Goal: Navigation & Orientation: Find specific page/section

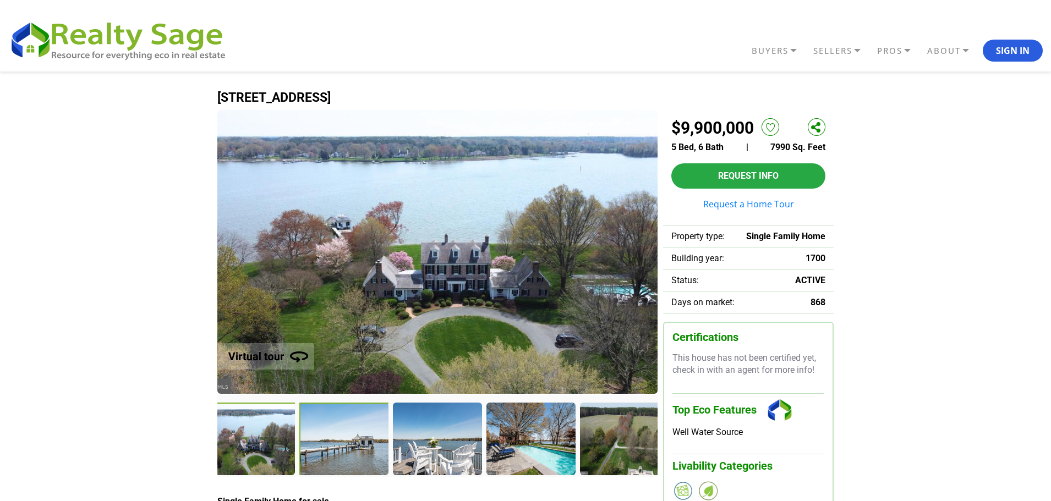
click at [329, 452] on div at bounding box center [344, 440] width 91 height 75
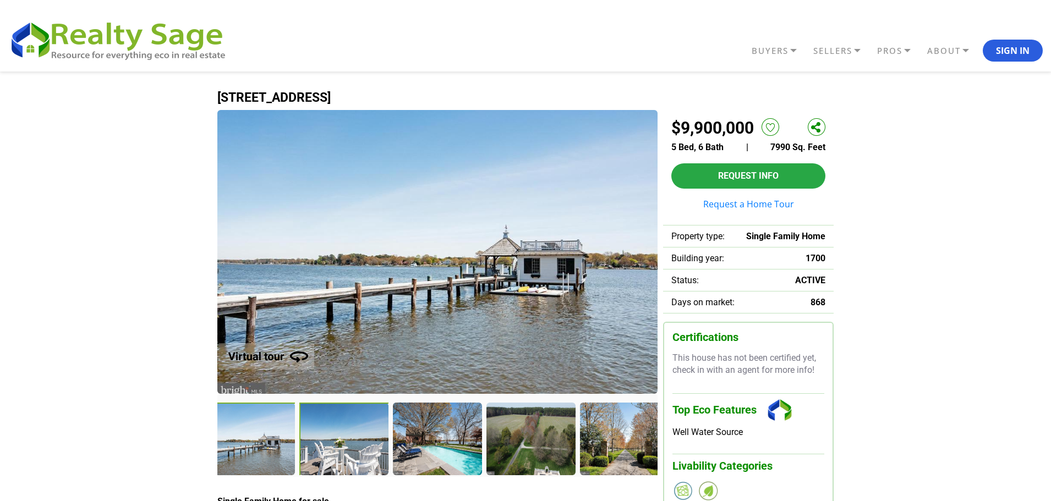
click at [349, 452] on div at bounding box center [344, 440] width 91 height 75
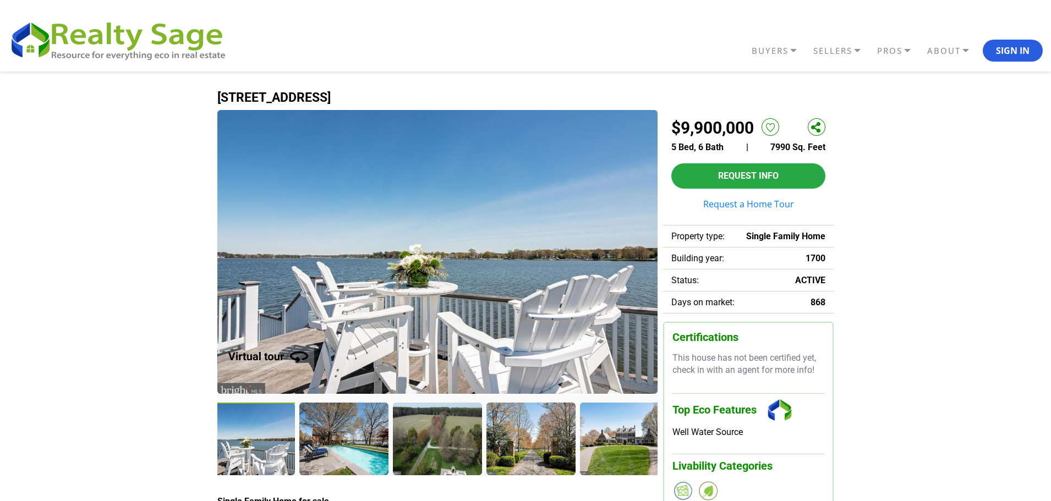
click at [349, 452] on div at bounding box center [343, 439] width 88 height 72
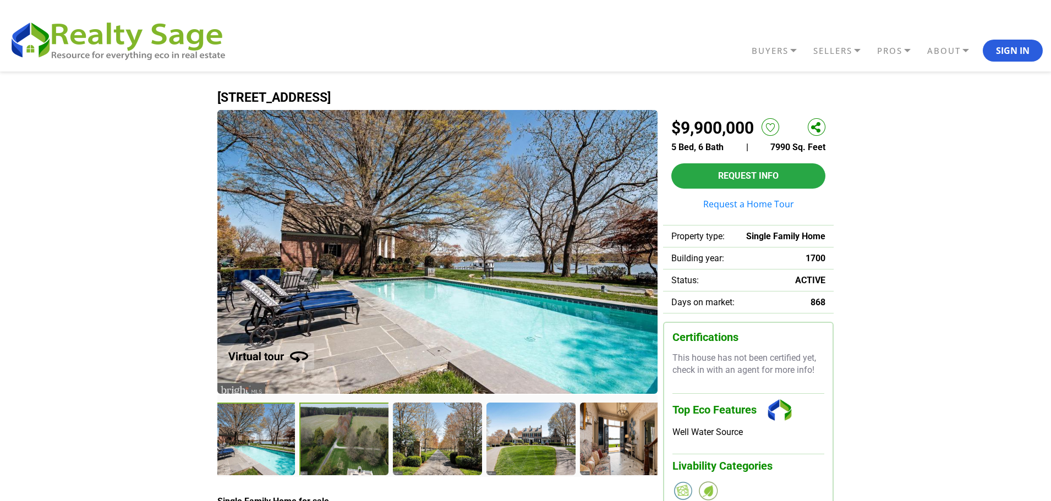
click at [348, 452] on div at bounding box center [344, 440] width 91 height 75
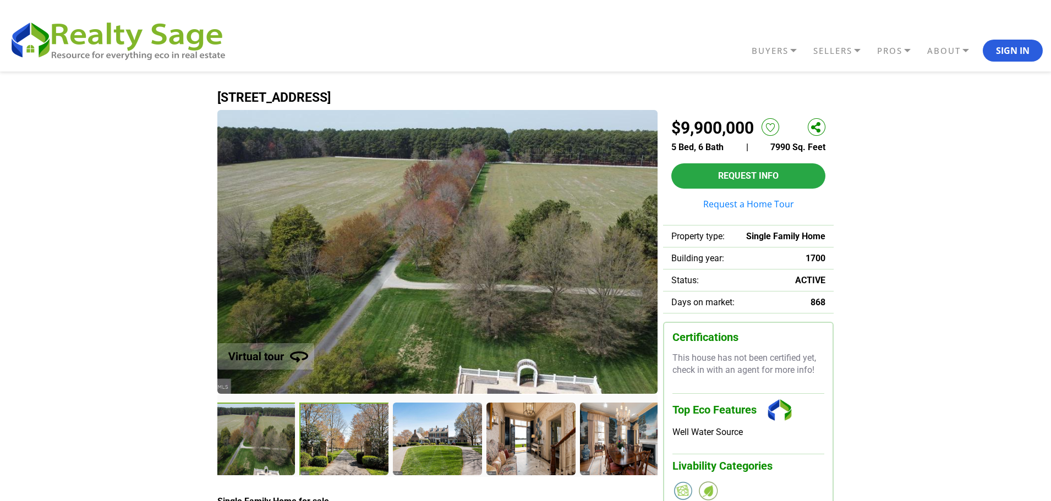
click at [348, 452] on div at bounding box center [344, 440] width 90 height 74
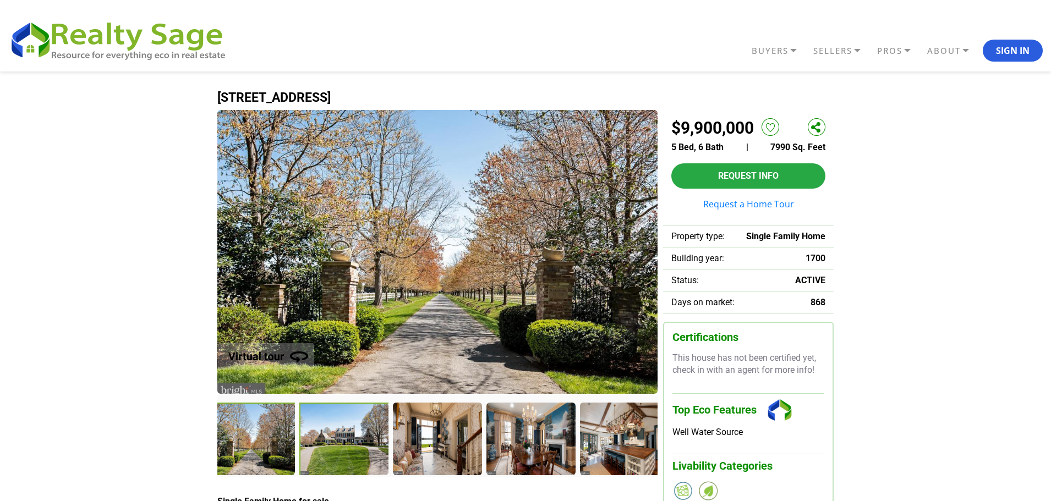
click at [348, 452] on div at bounding box center [344, 440] width 90 height 74
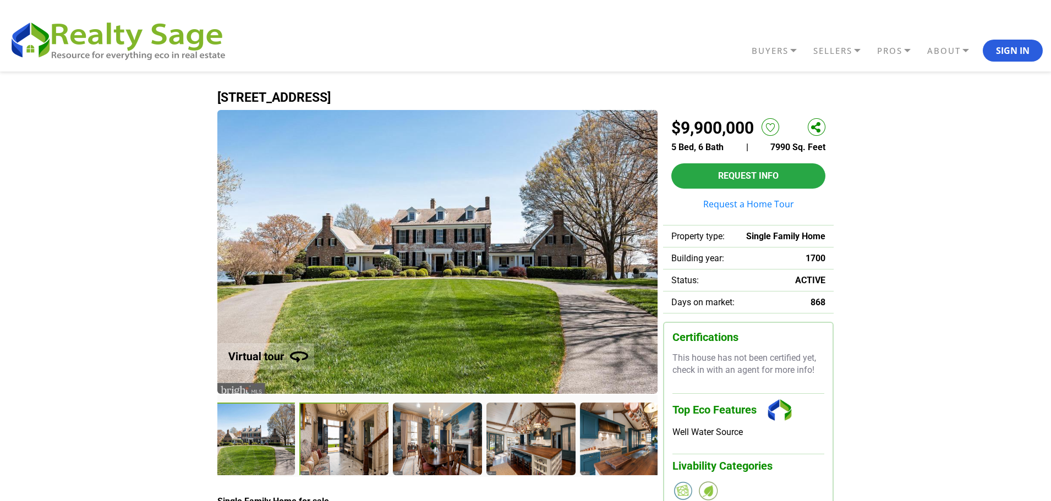
click at [347, 452] on div at bounding box center [344, 440] width 91 height 75
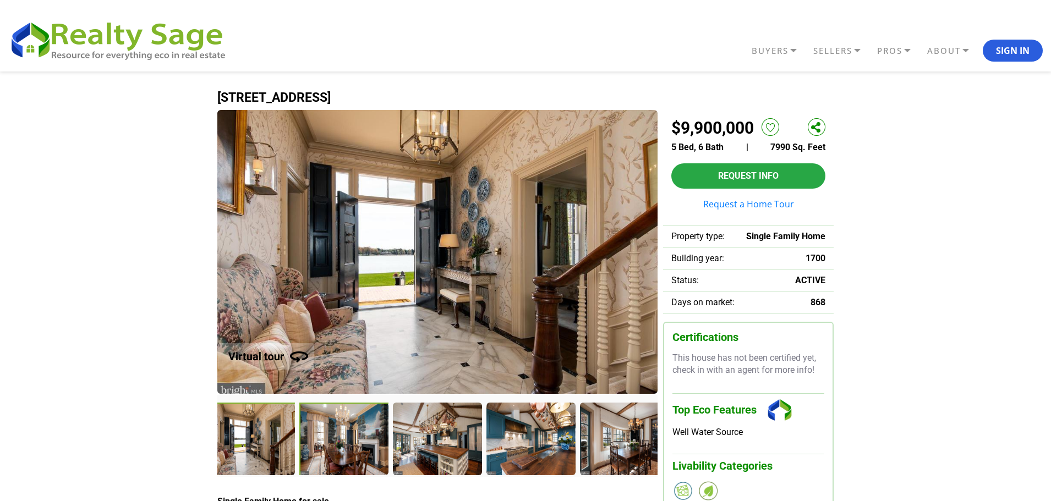
click at [345, 452] on div at bounding box center [344, 440] width 91 height 75
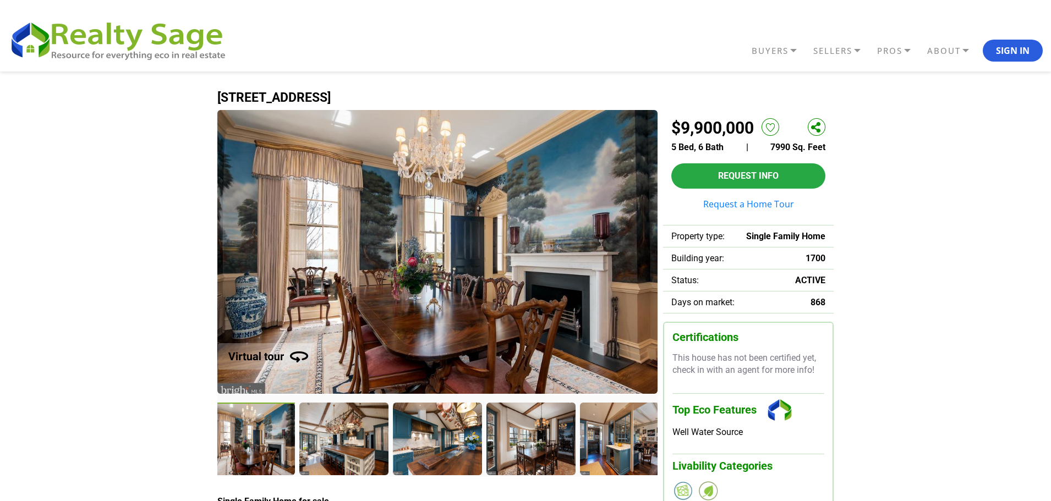
click at [345, 452] on div at bounding box center [343, 439] width 88 height 72
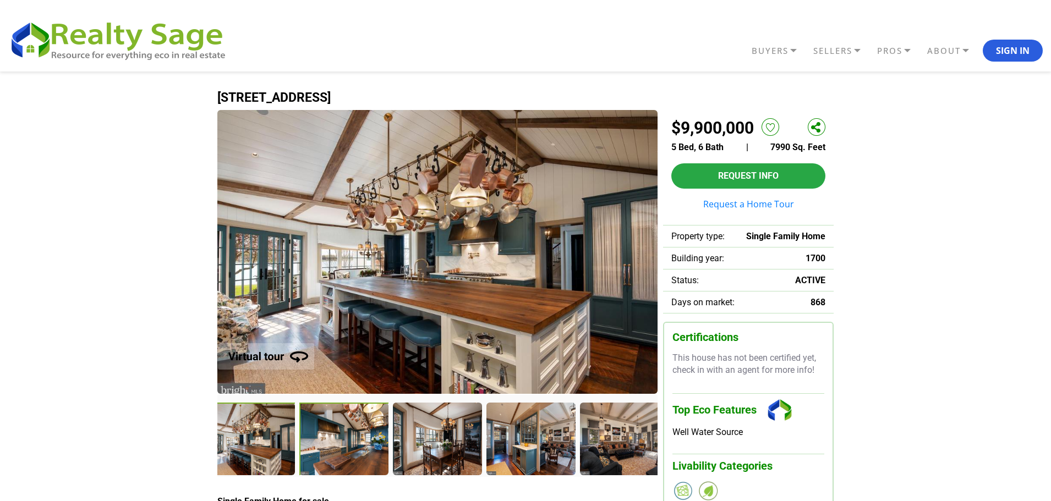
click at [345, 452] on div at bounding box center [344, 440] width 90 height 74
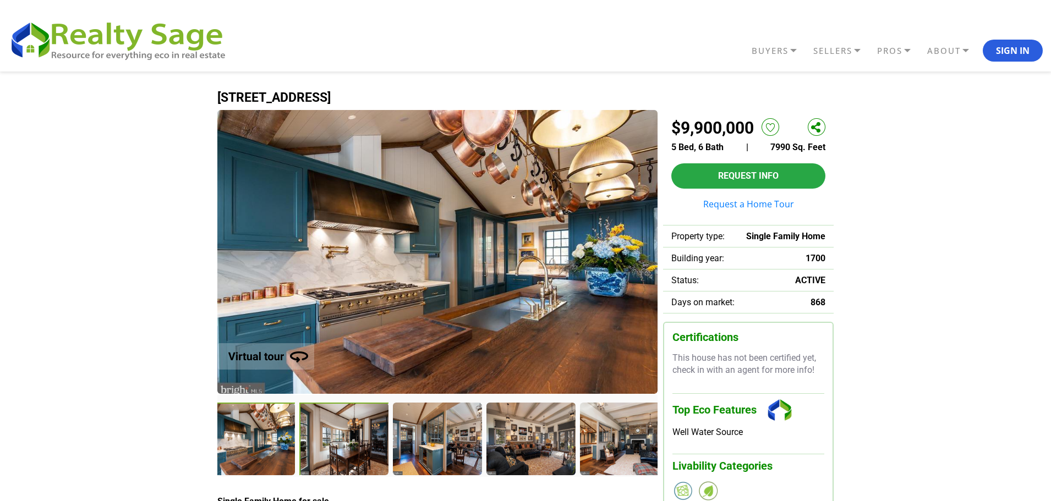
click at [345, 452] on div at bounding box center [344, 440] width 91 height 75
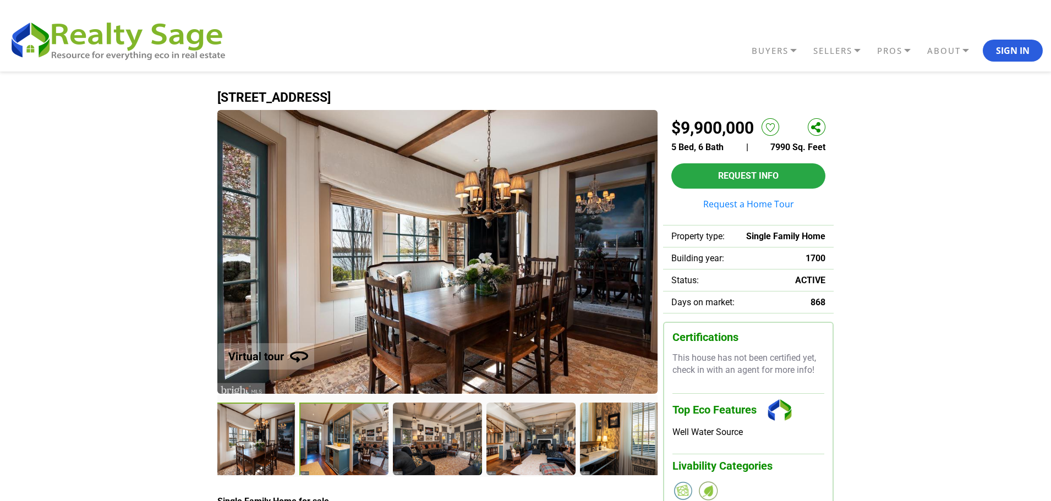
click at [345, 452] on div at bounding box center [344, 440] width 90 height 74
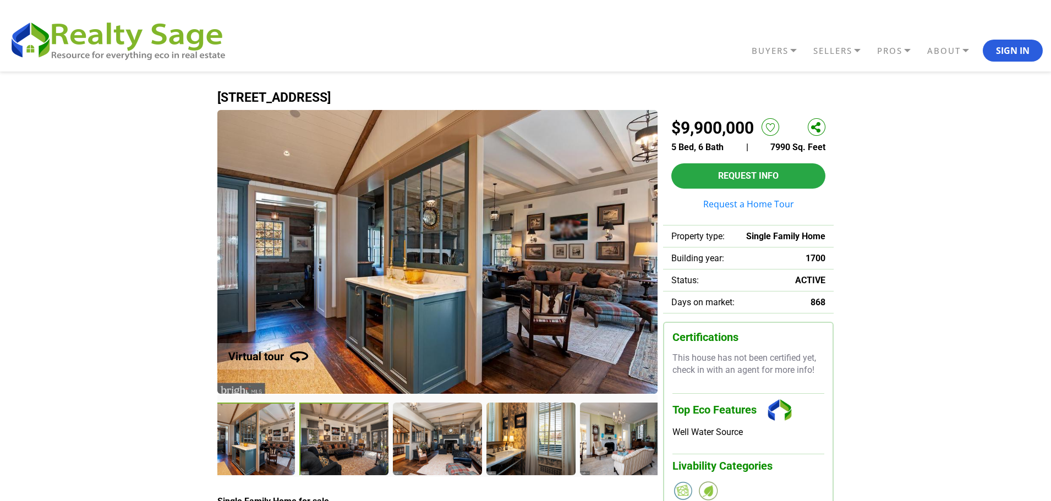
click at [345, 452] on div at bounding box center [344, 440] width 90 height 74
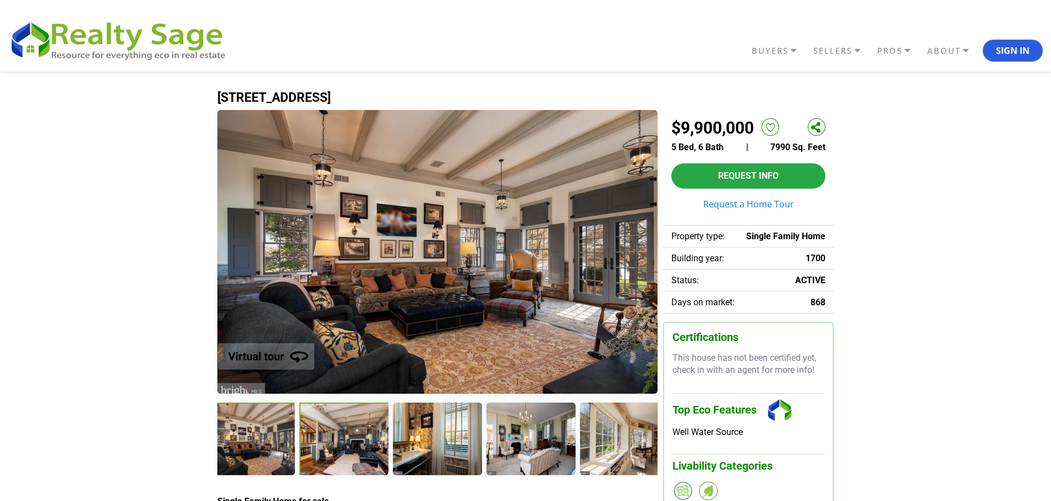
click at [344, 452] on div at bounding box center [344, 440] width 91 height 75
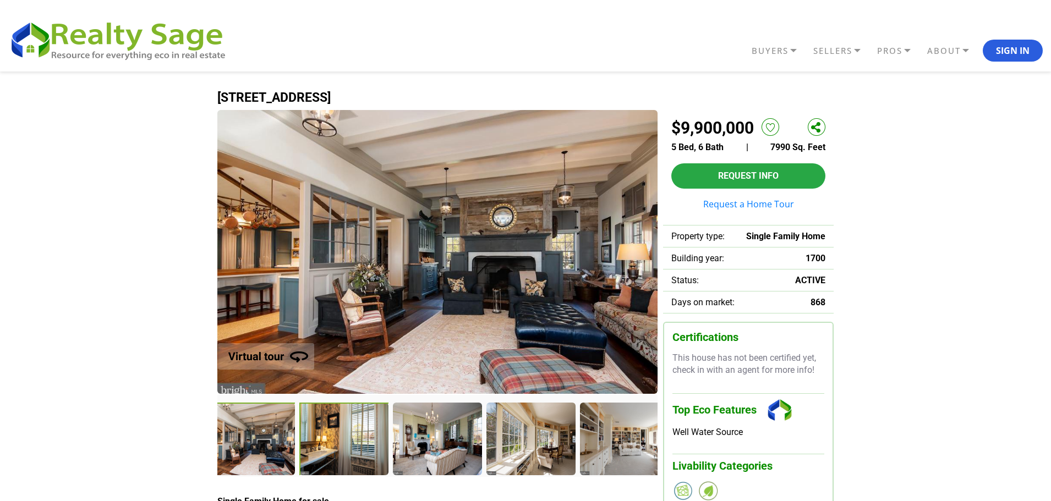
click at [344, 452] on div at bounding box center [344, 440] width 90 height 74
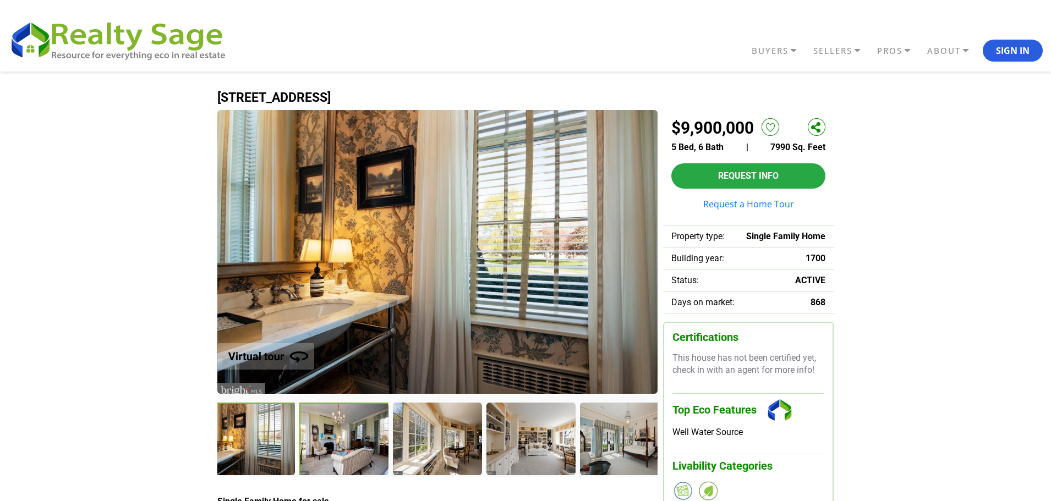
click at [344, 452] on div at bounding box center [344, 440] width 90 height 74
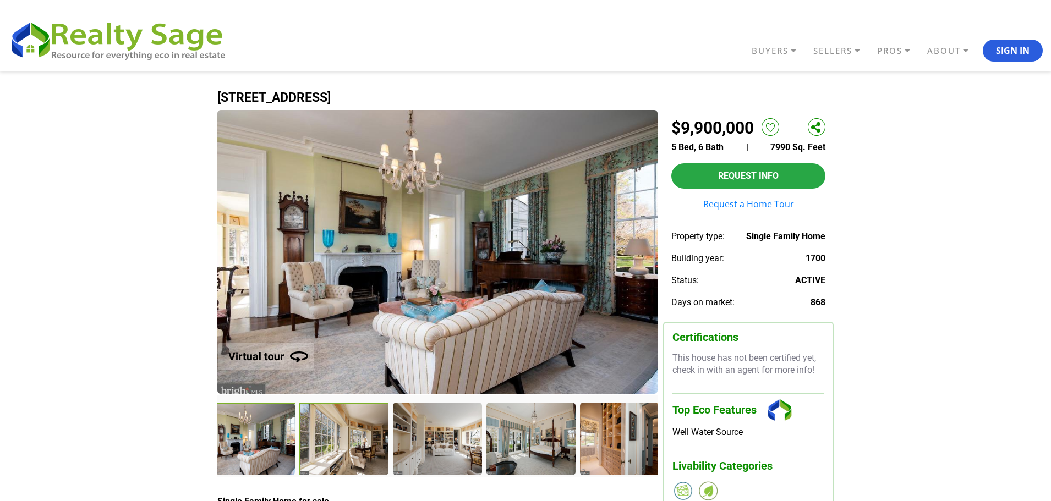
click at [344, 452] on div at bounding box center [344, 440] width 90 height 74
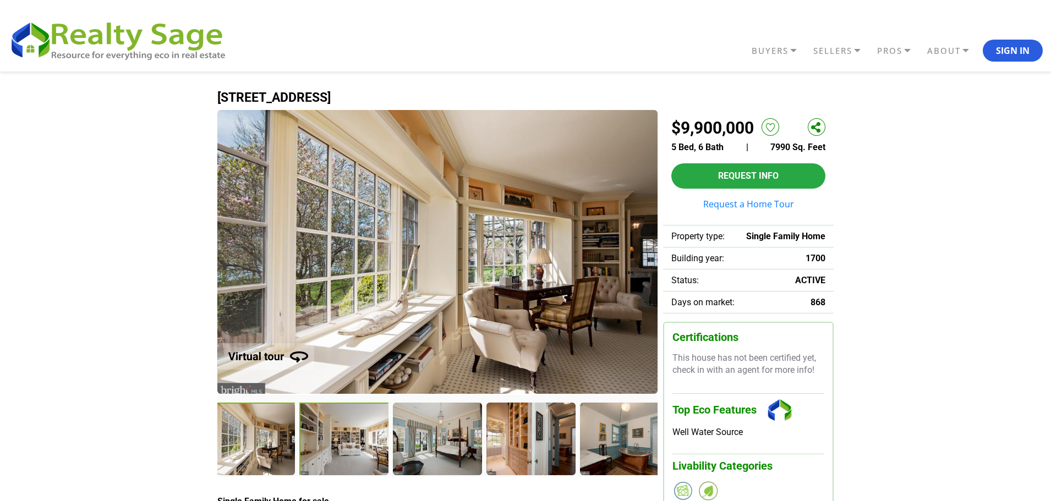
click at [344, 452] on div at bounding box center [344, 440] width 90 height 74
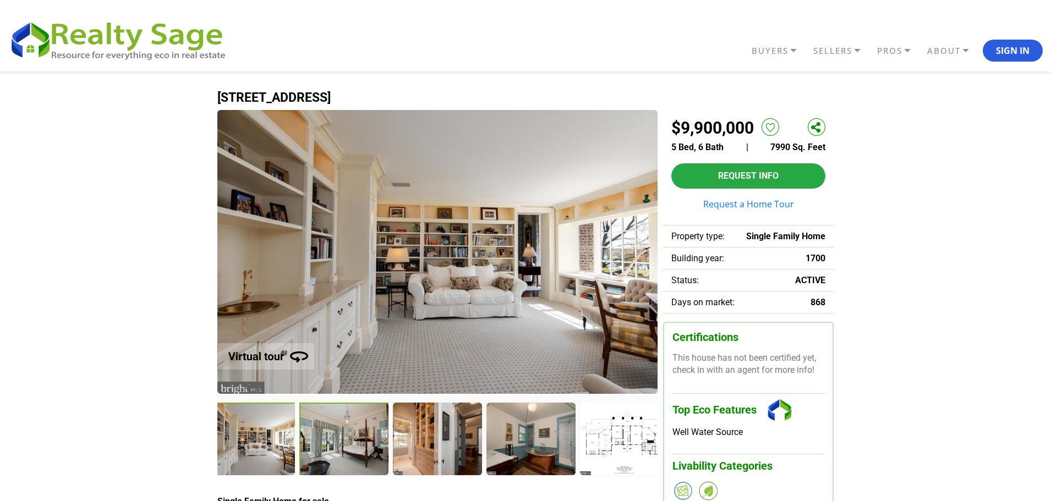
click at [344, 452] on div at bounding box center [344, 440] width 90 height 74
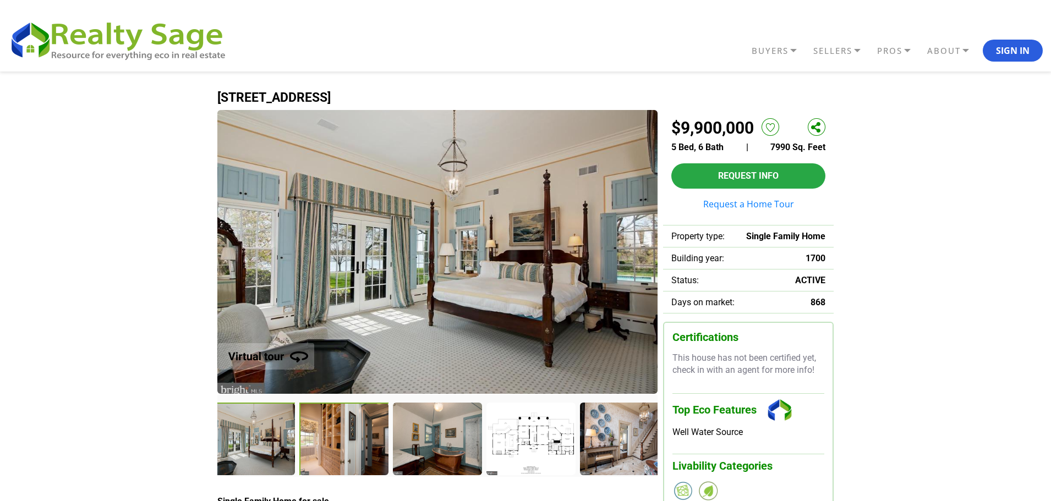
click at [343, 453] on div at bounding box center [344, 440] width 91 height 75
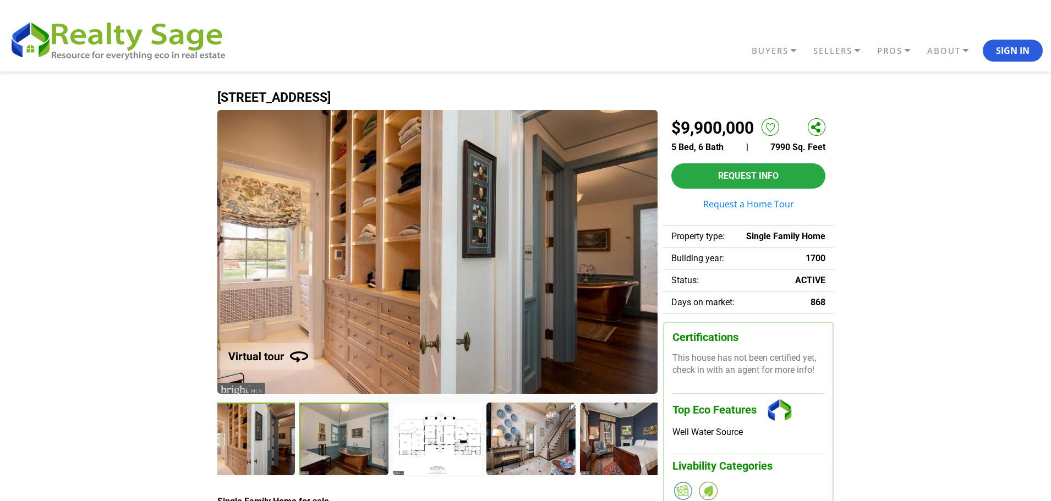
click at [343, 453] on div at bounding box center [344, 440] width 90 height 74
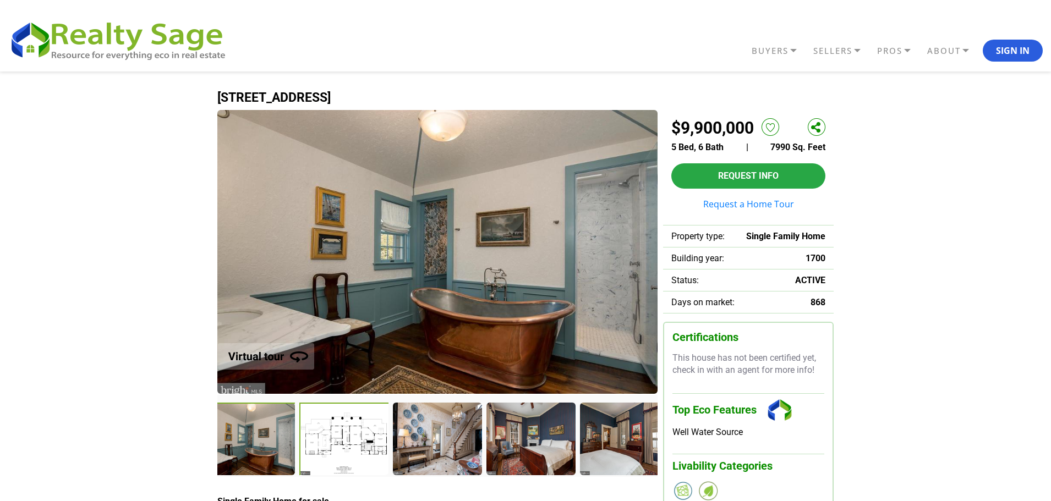
click at [343, 453] on div at bounding box center [344, 440] width 90 height 74
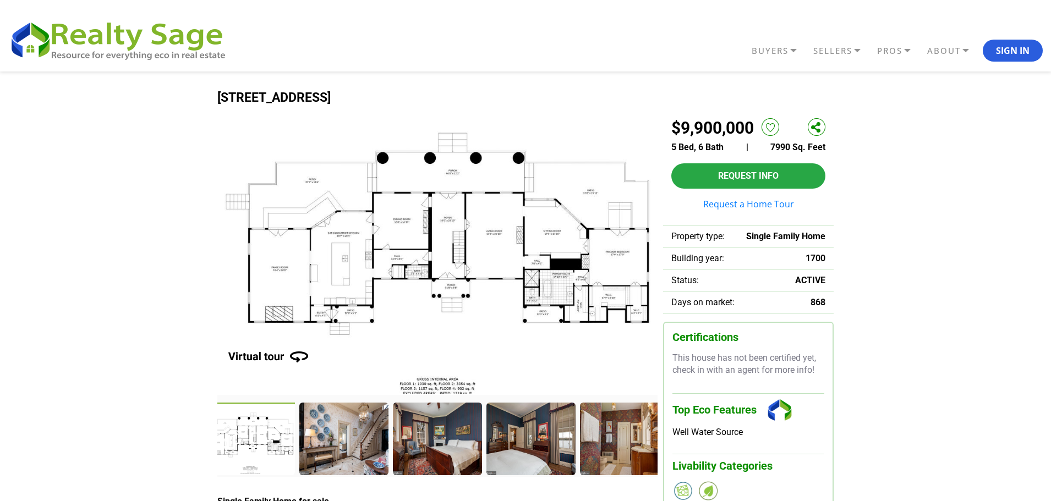
click at [343, 453] on div at bounding box center [343, 439] width 88 height 72
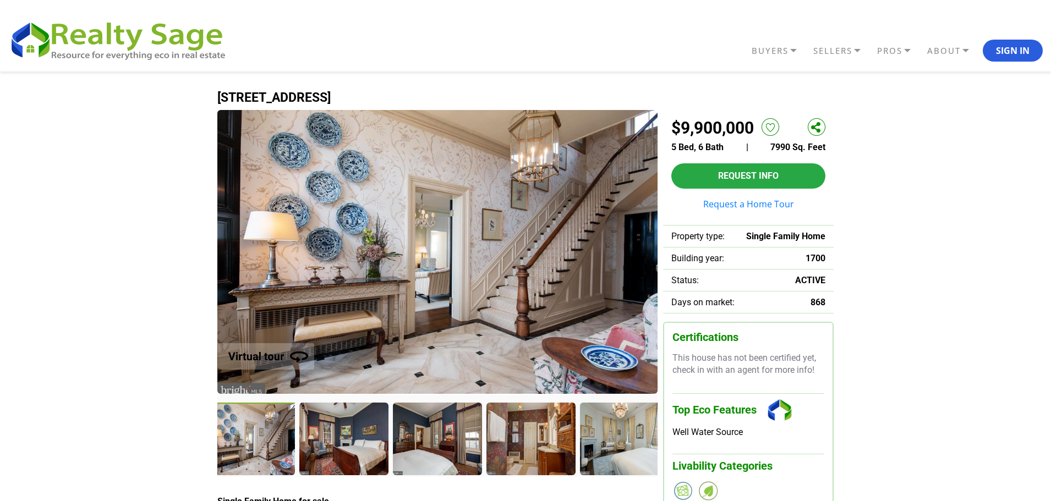
click at [343, 453] on div at bounding box center [343, 439] width 88 height 72
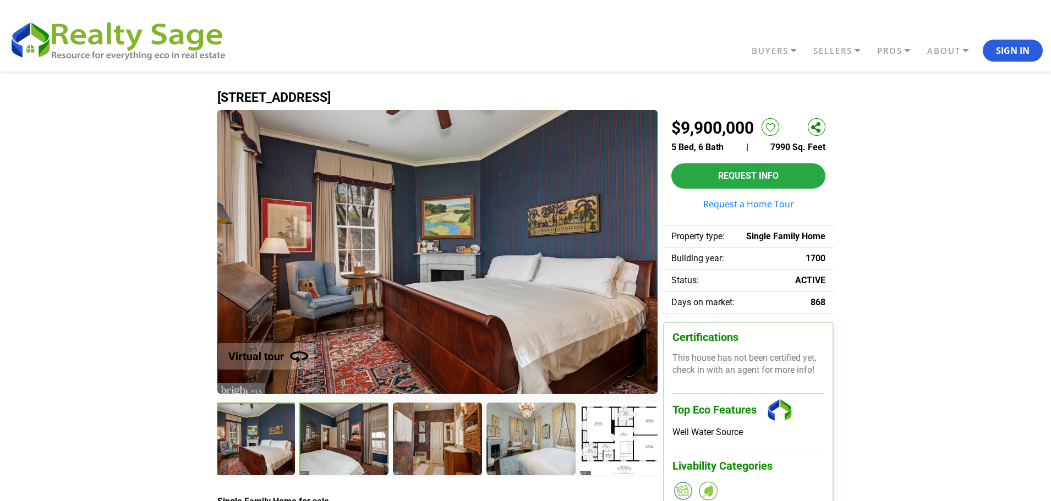
click at [343, 453] on div at bounding box center [344, 440] width 90 height 74
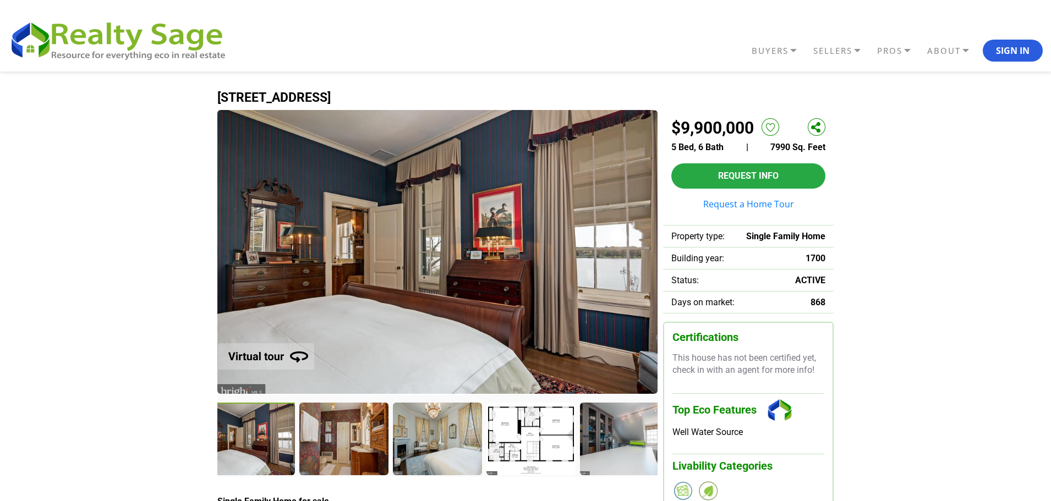
click at [343, 453] on div at bounding box center [343, 439] width 88 height 72
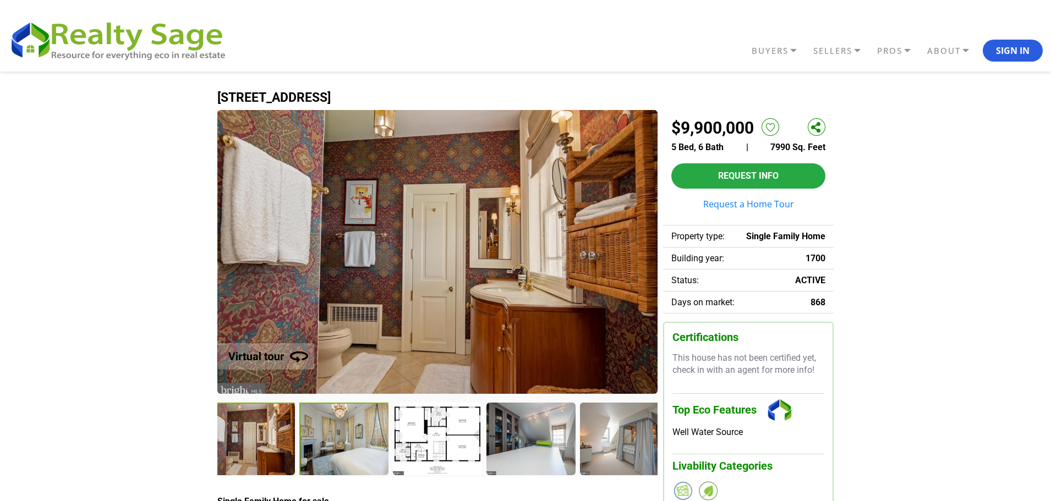
click at [343, 453] on div at bounding box center [344, 440] width 90 height 74
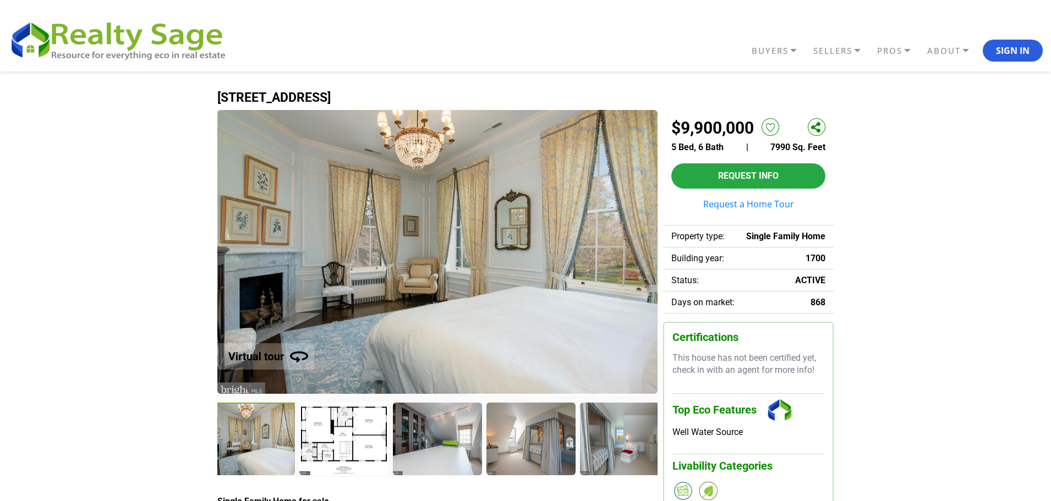
click at [343, 453] on div at bounding box center [343, 439] width 88 height 72
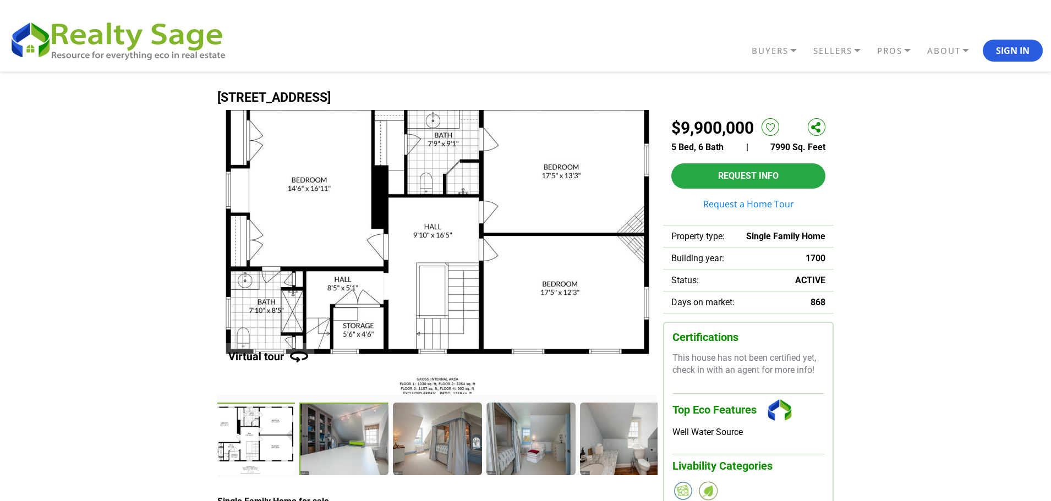
click at [343, 453] on div at bounding box center [344, 440] width 90 height 74
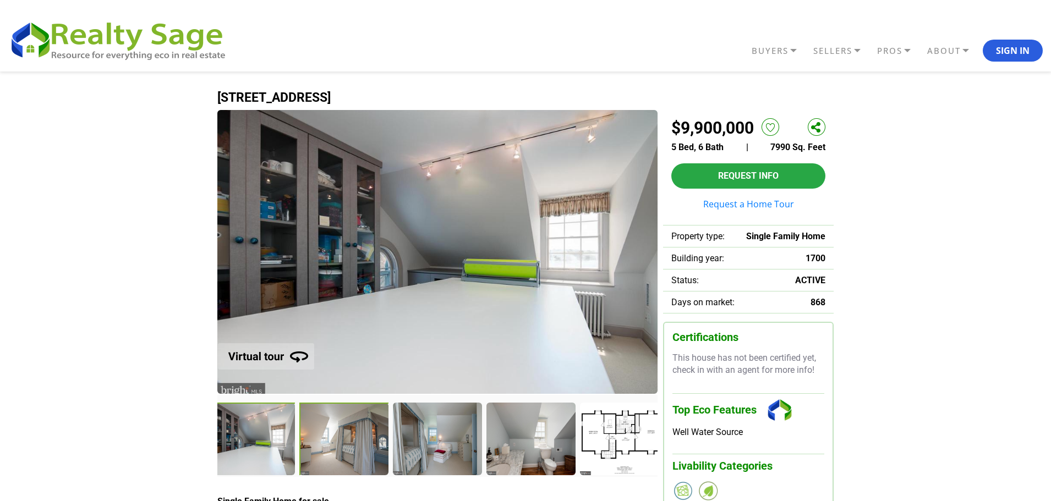
click at [343, 453] on div at bounding box center [344, 440] width 90 height 74
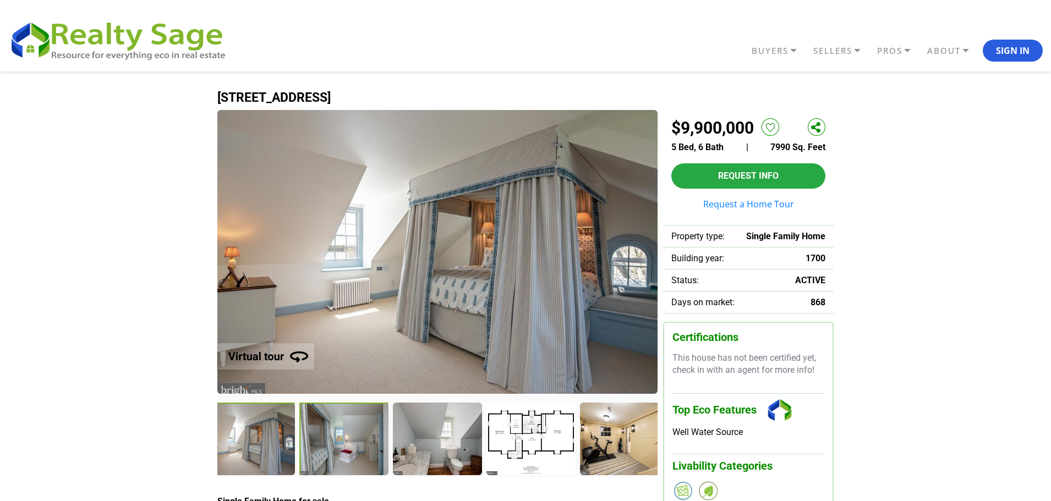
click at [343, 453] on div at bounding box center [344, 440] width 90 height 74
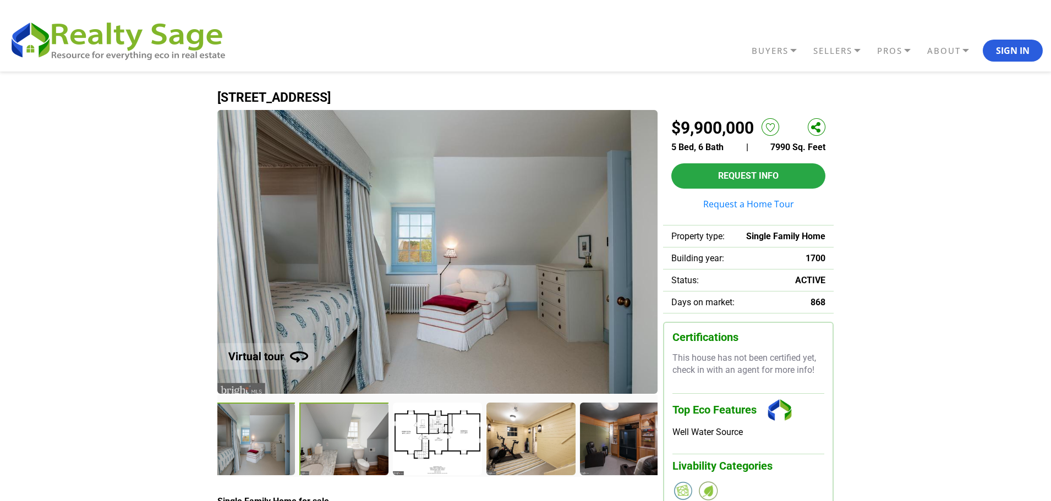
click at [343, 453] on div at bounding box center [344, 440] width 90 height 74
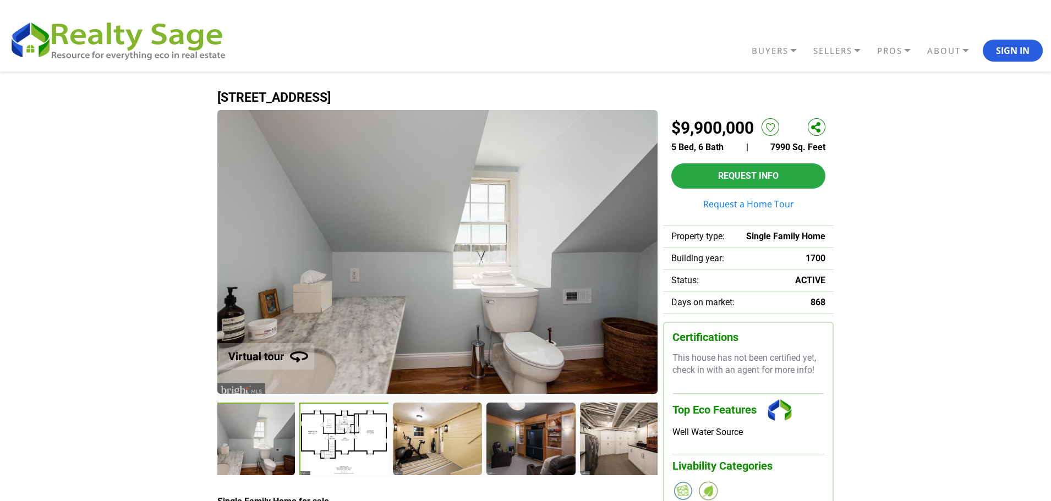
click at [343, 453] on div at bounding box center [344, 440] width 90 height 74
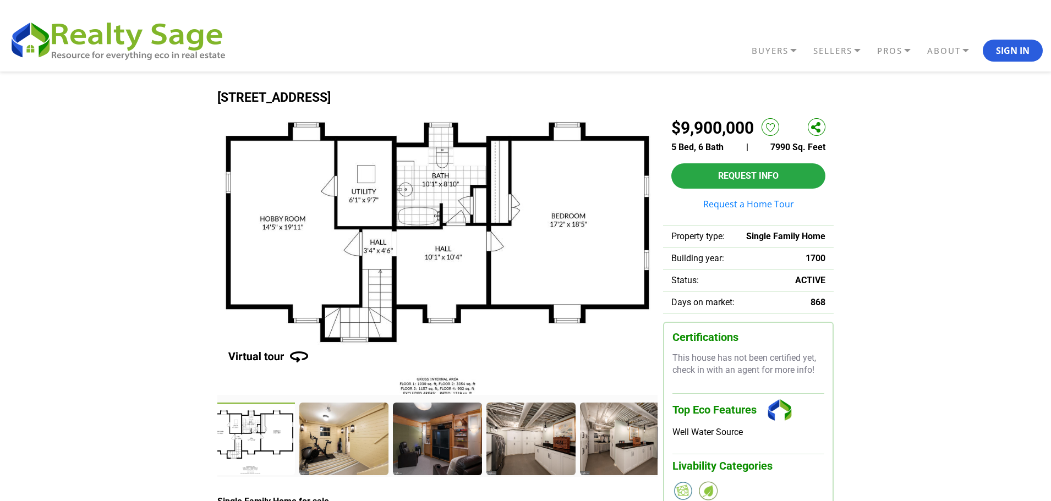
click at [218, 445] on div at bounding box center [251, 440] width 91 height 75
click at [313, 457] on div at bounding box center [344, 440] width 91 height 75
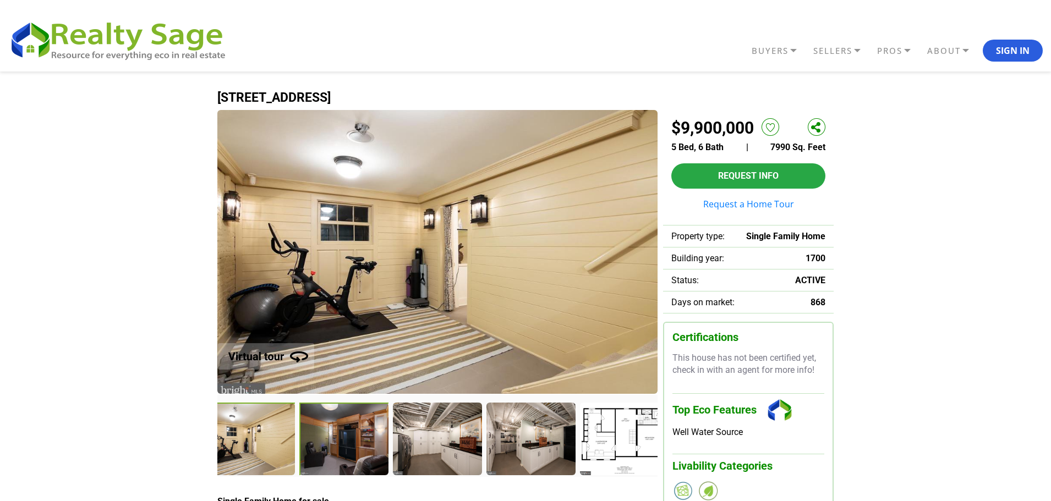
click at [313, 456] on div at bounding box center [344, 440] width 91 height 75
click at [329, 453] on div at bounding box center [344, 440] width 91 height 75
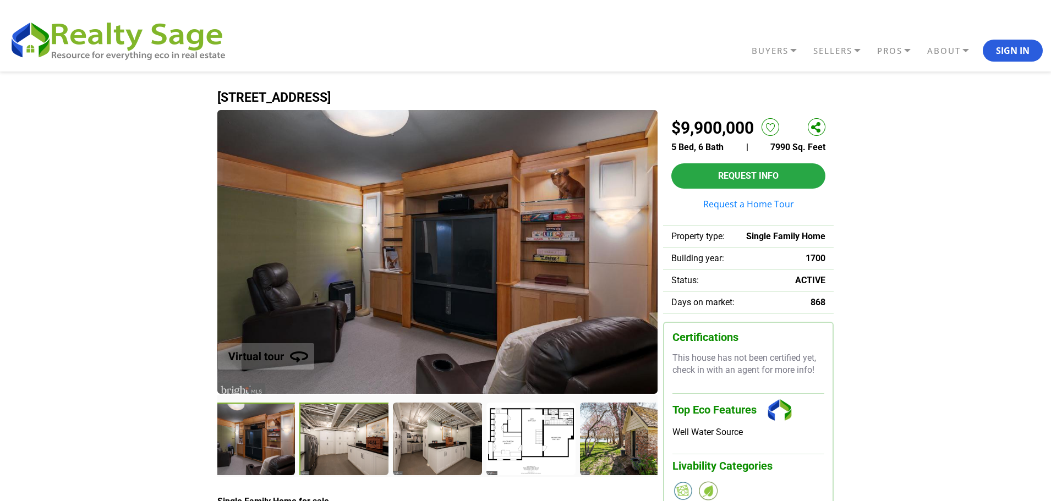
click at [327, 453] on div at bounding box center [344, 440] width 91 height 75
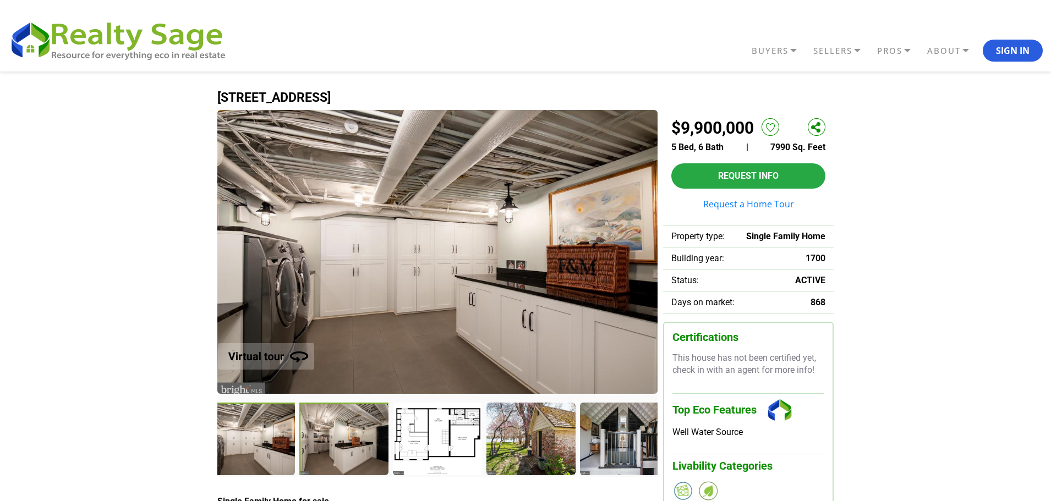
click at [324, 449] on div at bounding box center [344, 440] width 91 height 75
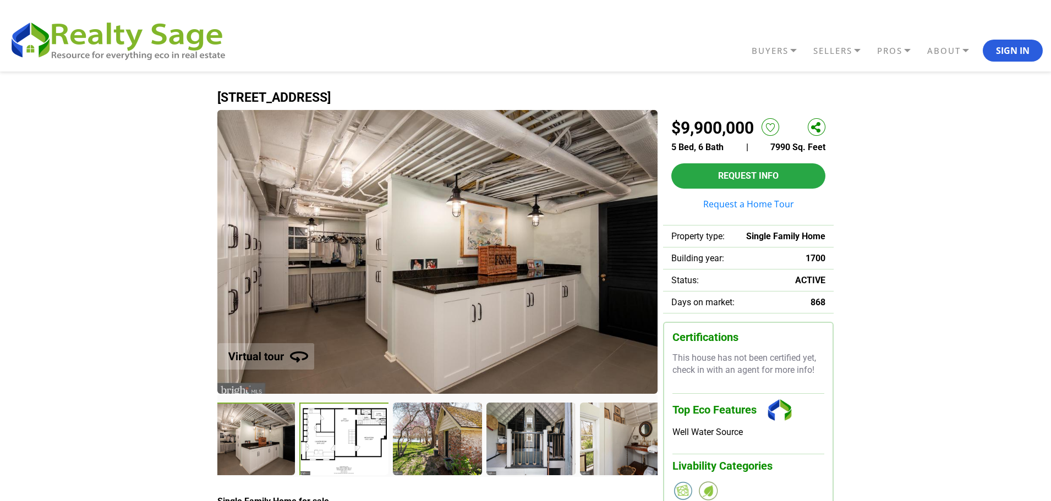
click at [324, 455] on div at bounding box center [344, 440] width 91 height 75
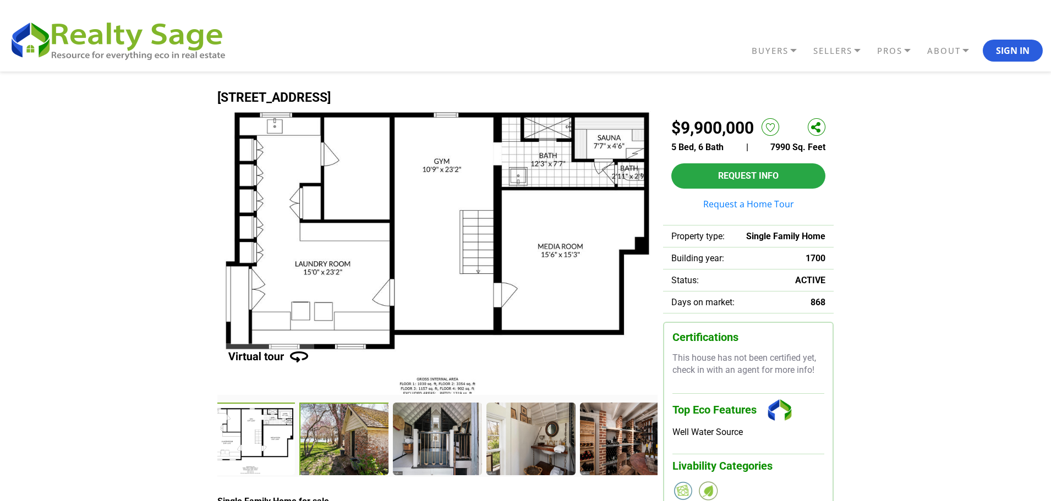
click at [324, 455] on div at bounding box center [344, 440] width 90 height 74
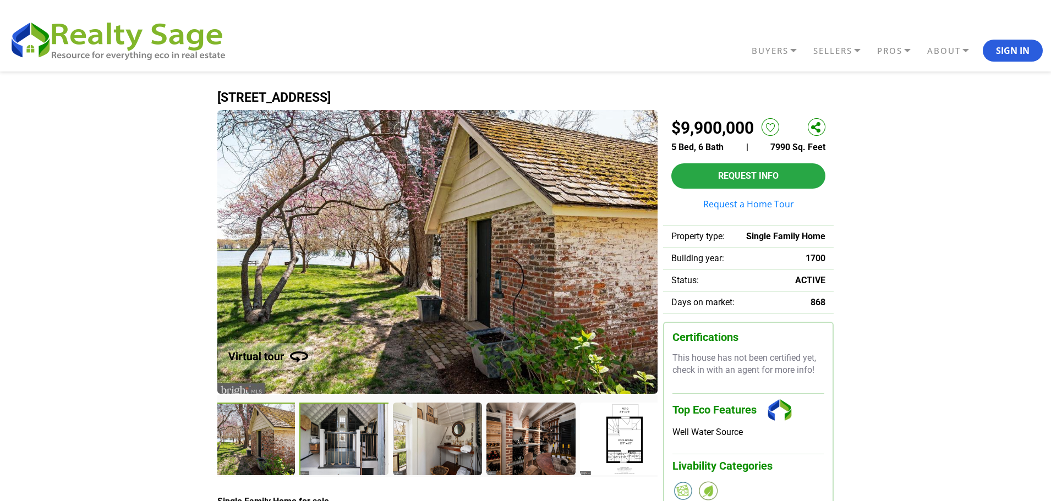
click at [322, 453] on div at bounding box center [344, 440] width 91 height 75
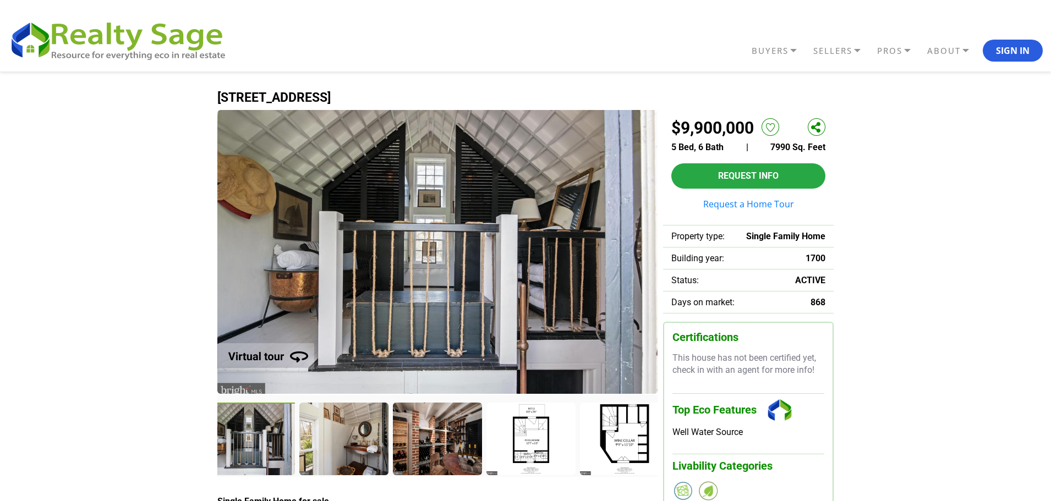
click at [322, 453] on div at bounding box center [343, 439] width 88 height 72
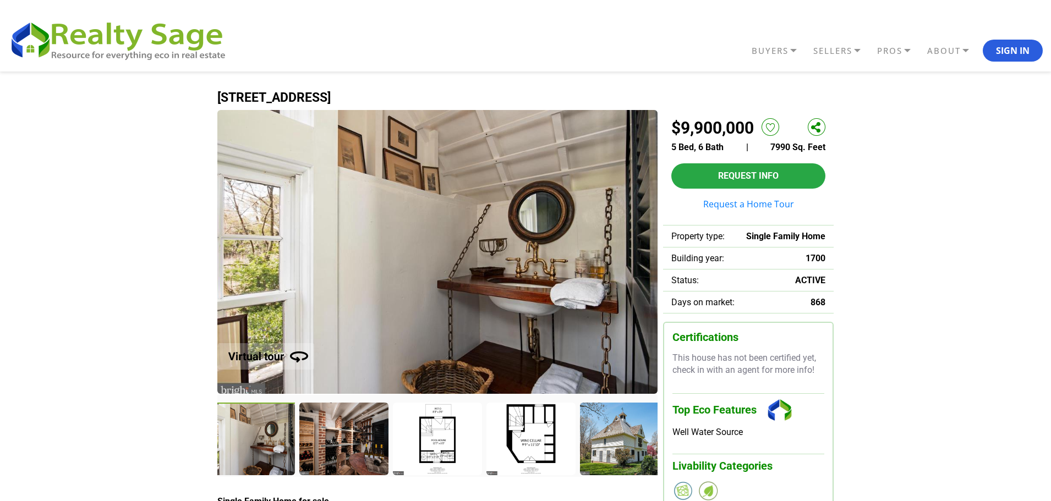
click at [322, 453] on div at bounding box center [343, 439] width 88 height 72
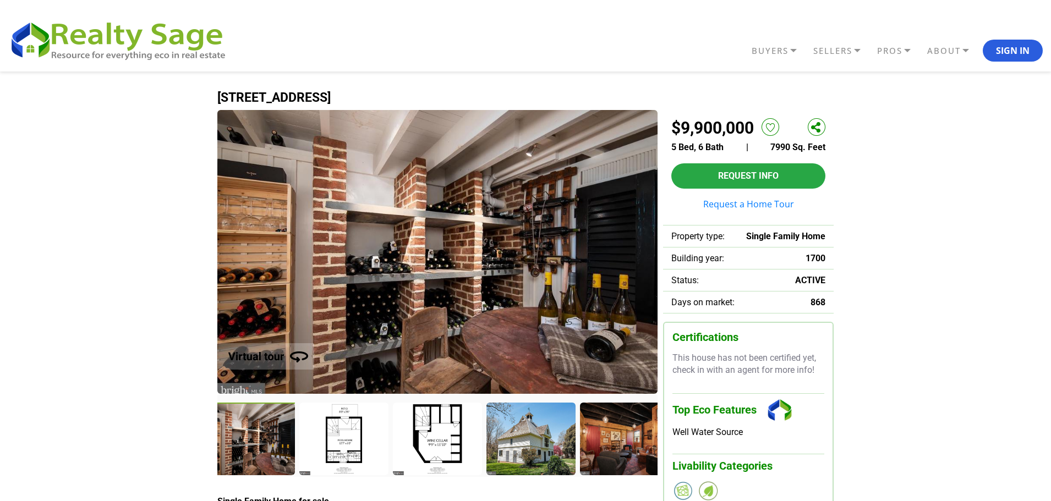
click at [322, 453] on div at bounding box center [343, 439] width 88 height 72
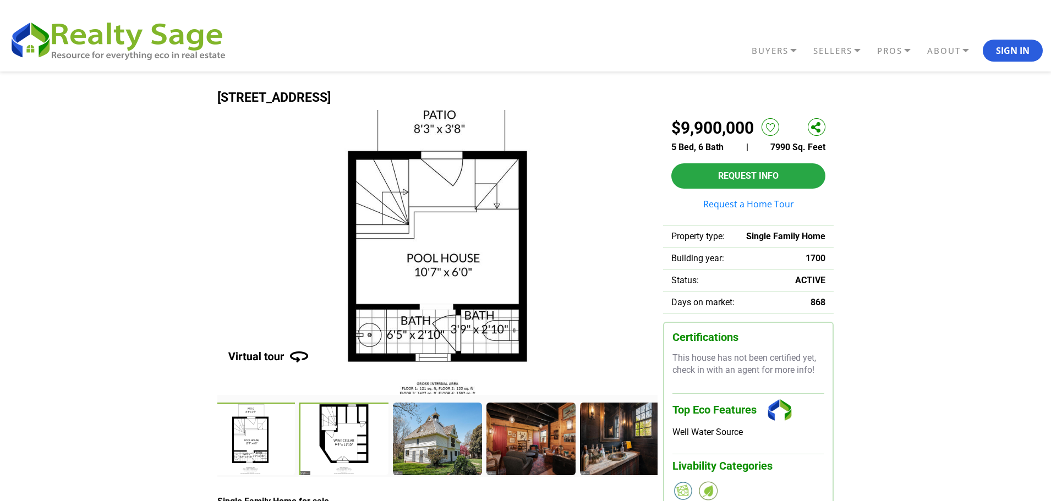
click at [322, 453] on div at bounding box center [344, 440] width 90 height 74
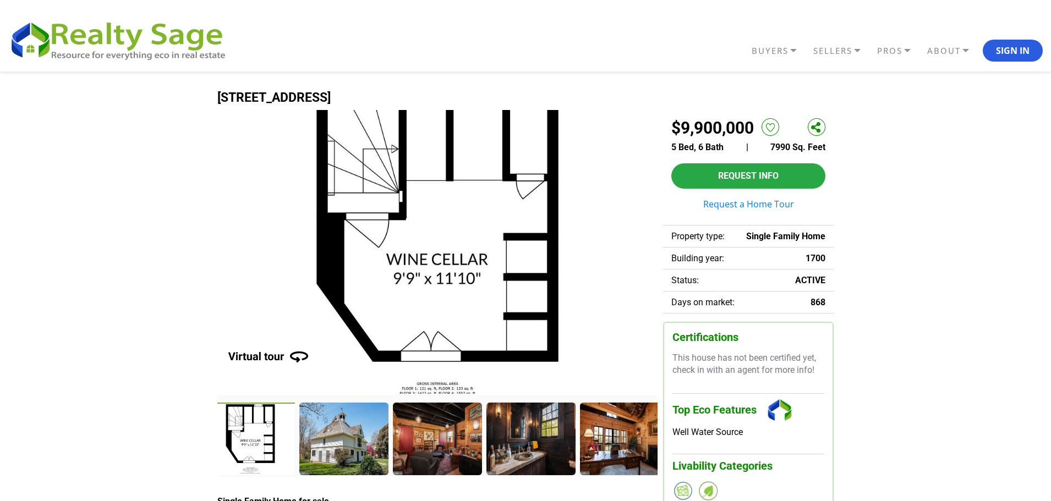
click at [322, 453] on div at bounding box center [343, 439] width 88 height 72
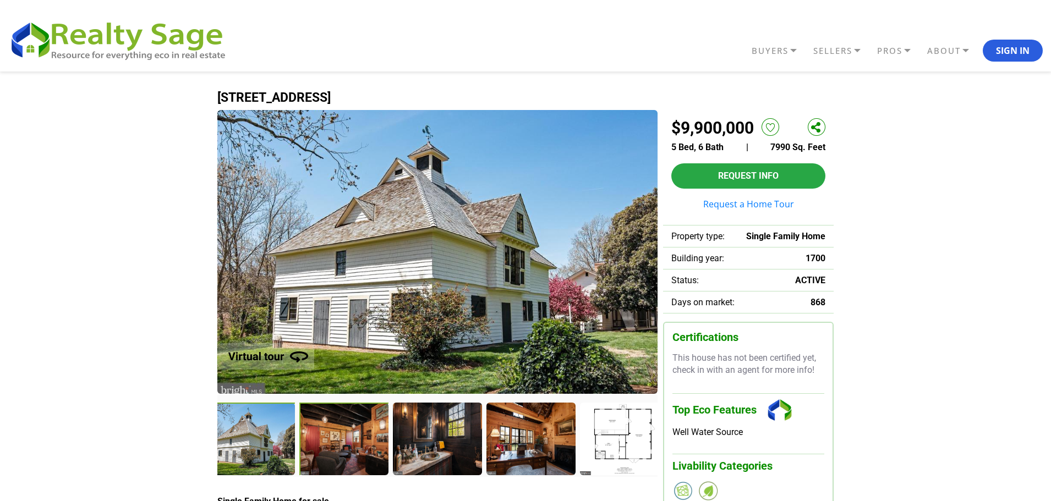
click at [319, 449] on div at bounding box center [344, 440] width 91 height 75
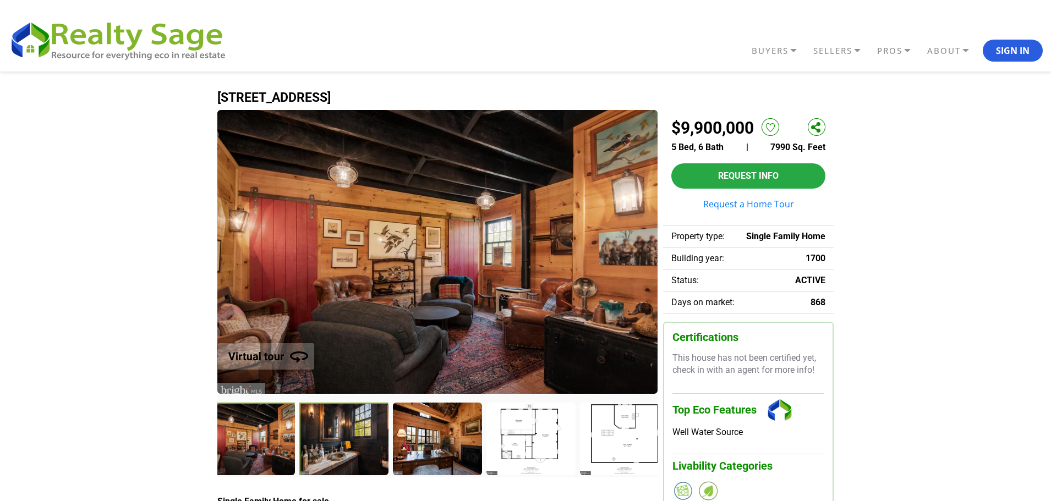
click at [325, 443] on div at bounding box center [344, 440] width 91 height 75
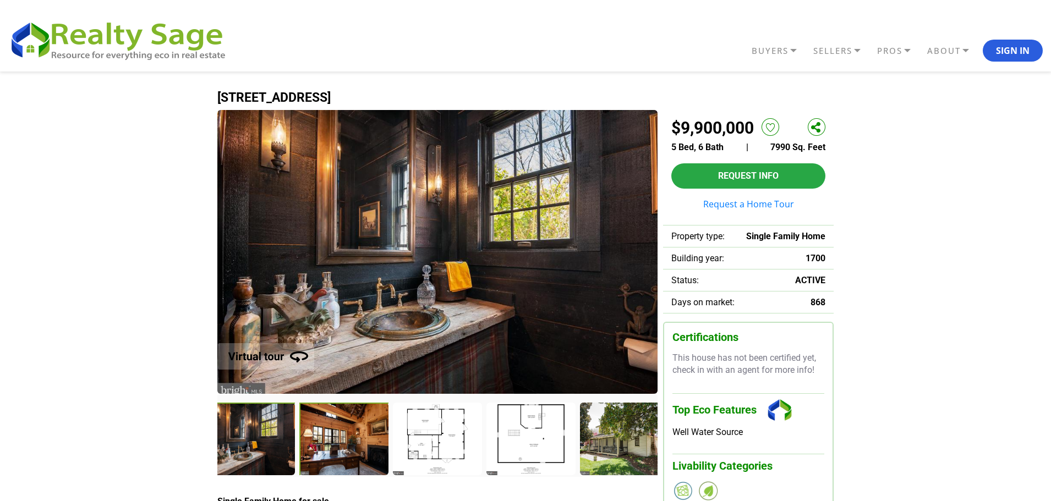
click at [317, 445] on div at bounding box center [344, 440] width 91 height 75
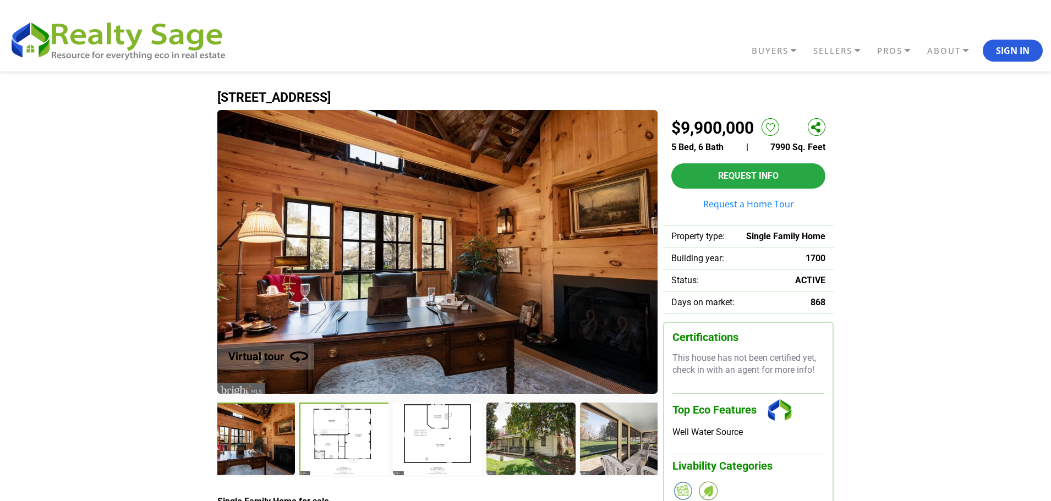
click at [329, 439] on div at bounding box center [344, 440] width 91 height 75
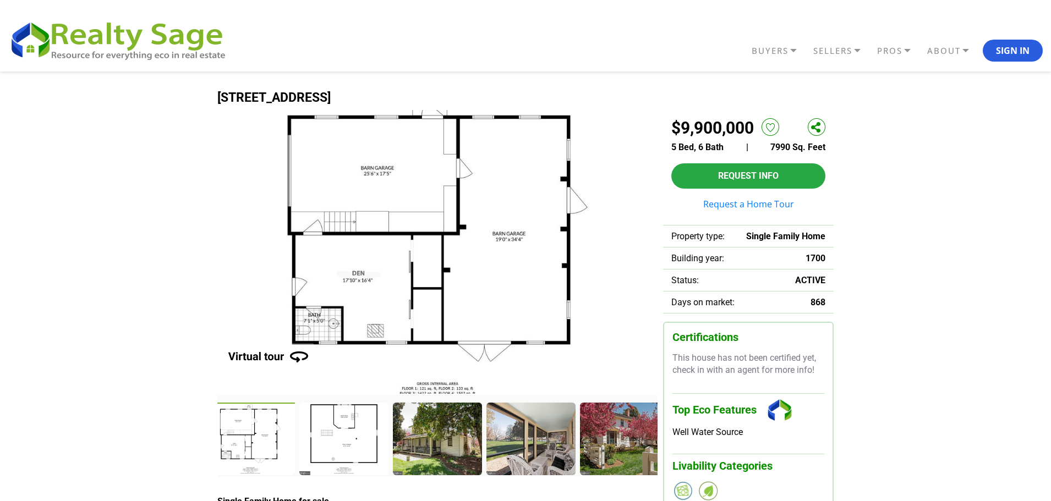
click at [330, 439] on div at bounding box center [343, 439] width 88 height 72
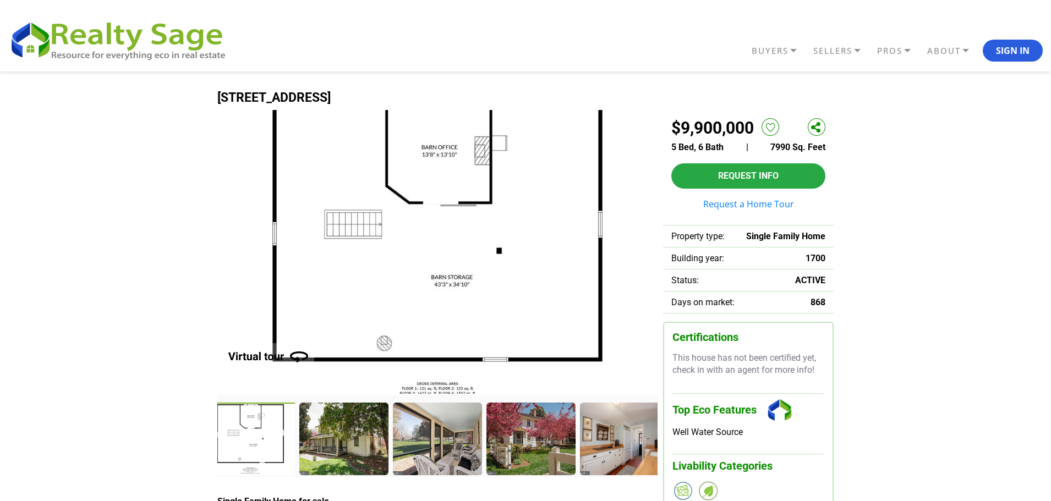
click at [330, 439] on div at bounding box center [343, 439] width 88 height 72
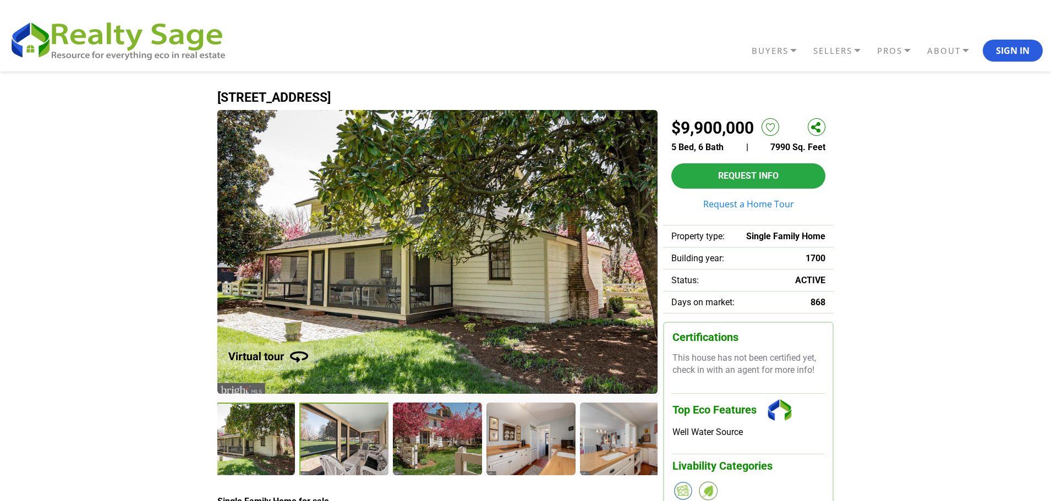
click at [330, 439] on div at bounding box center [344, 440] width 90 height 74
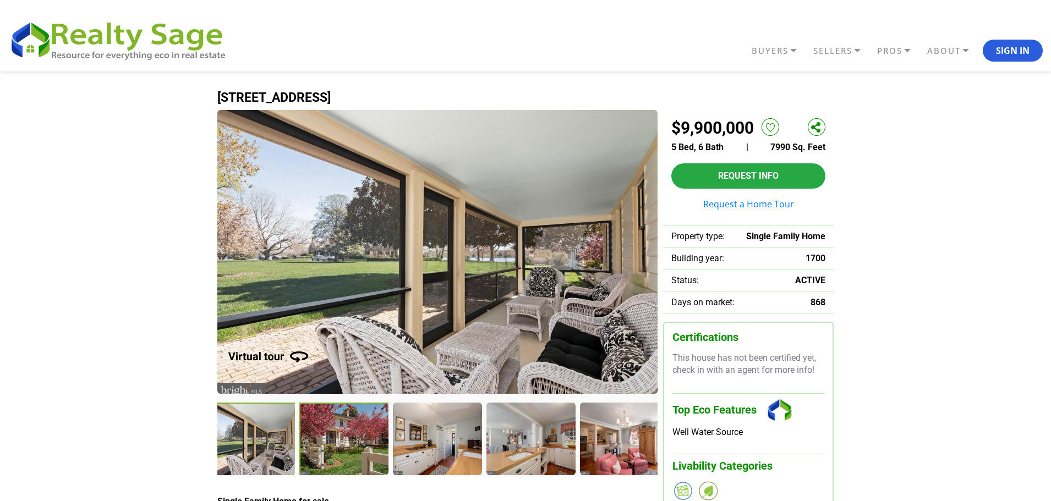
click at [330, 439] on div at bounding box center [344, 440] width 90 height 74
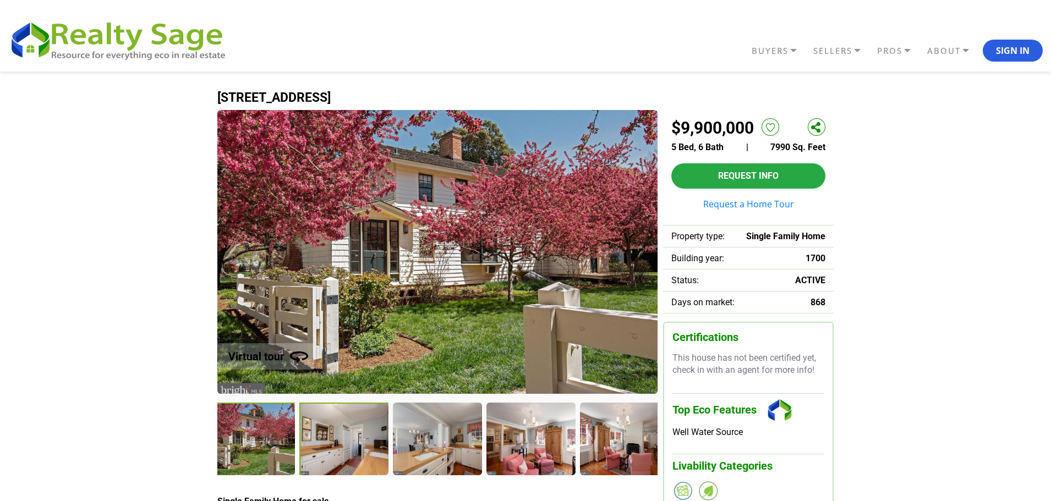
click at [330, 439] on div at bounding box center [344, 440] width 90 height 74
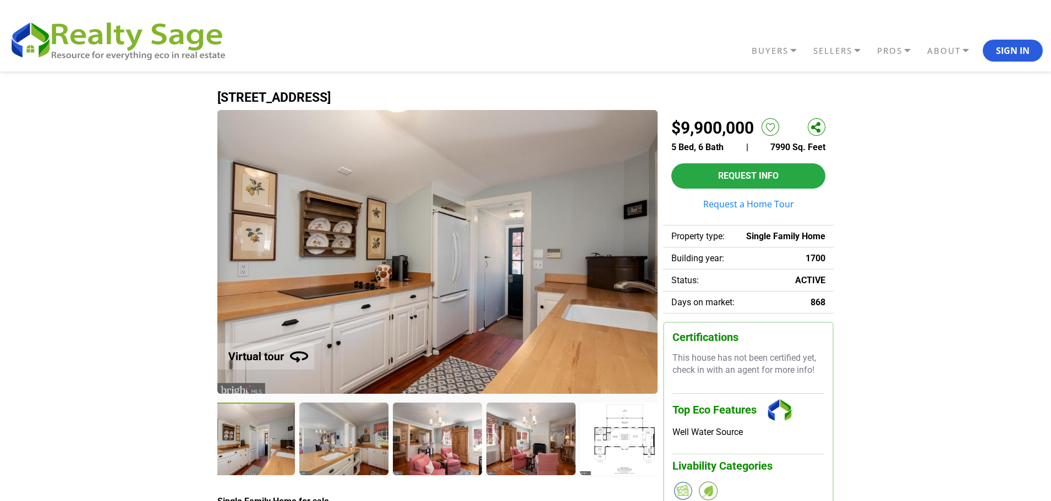
click at [330, 439] on div at bounding box center [343, 439] width 88 height 72
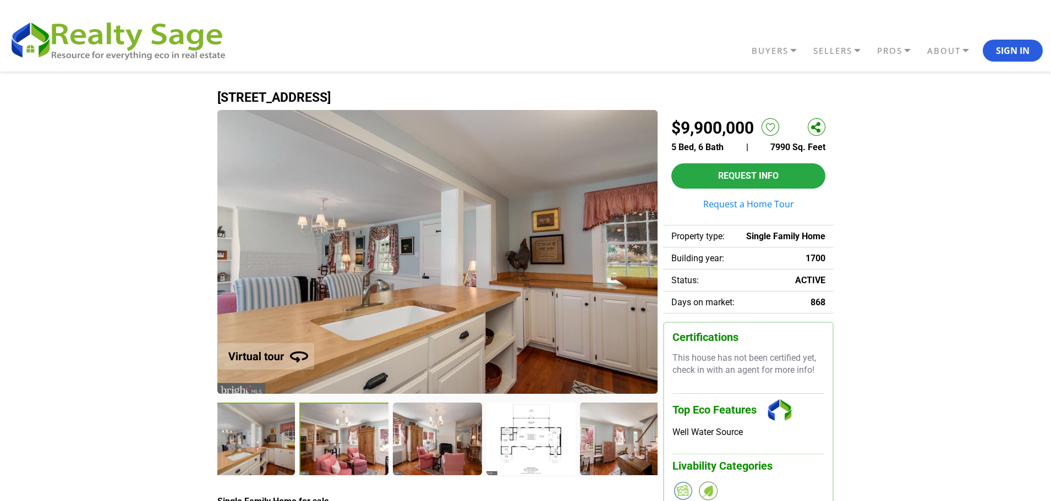
click at [330, 439] on div at bounding box center [344, 440] width 90 height 74
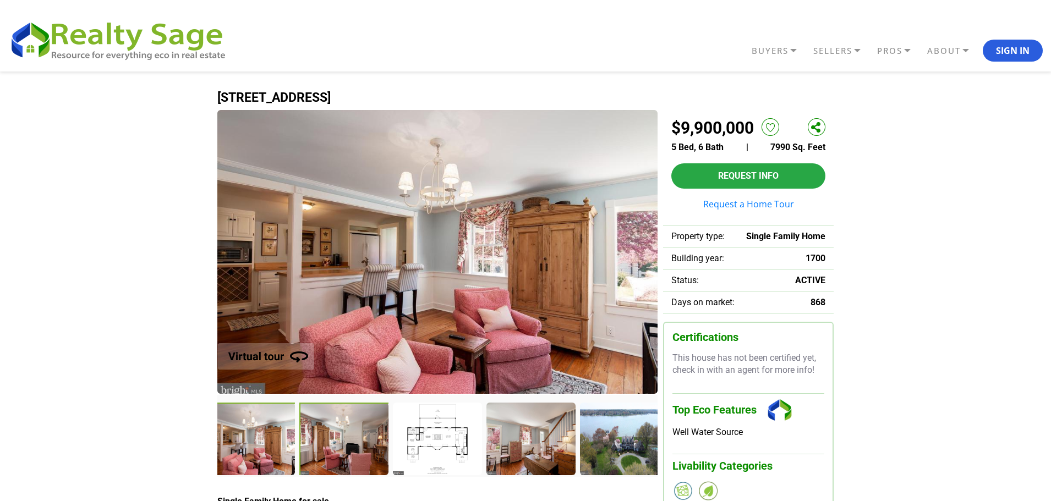
click at [329, 435] on div at bounding box center [344, 440] width 91 height 75
click at [329, 429] on div at bounding box center [344, 440] width 91 height 75
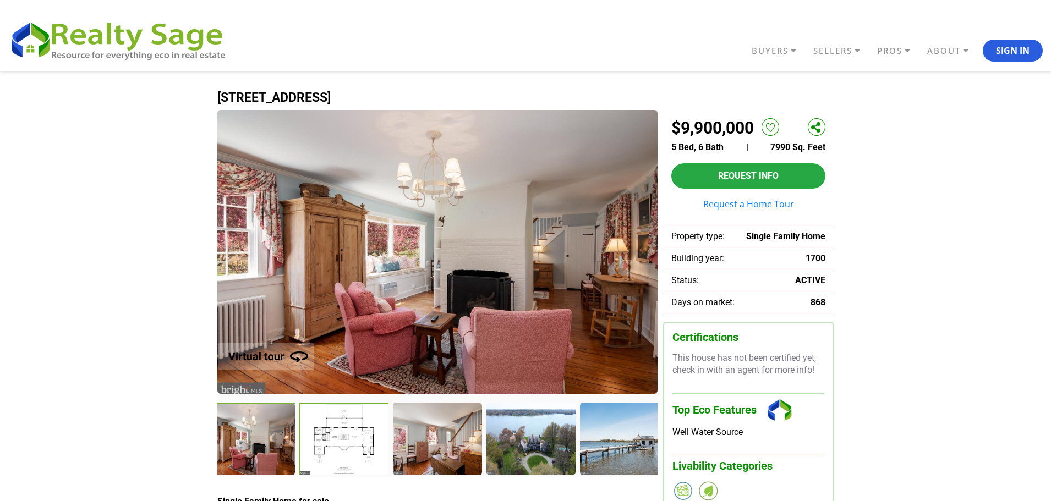
click at [364, 434] on div at bounding box center [344, 440] width 91 height 75
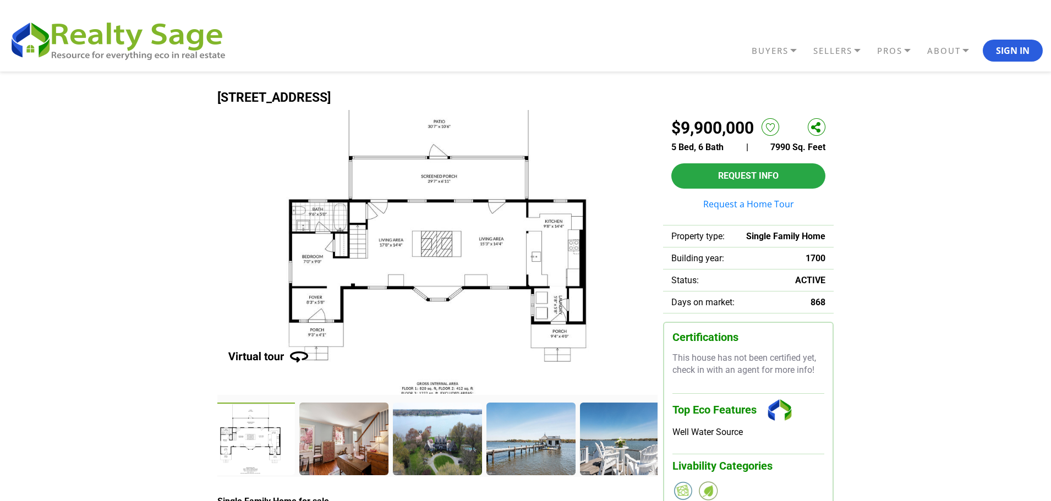
click at [287, 438] on div at bounding box center [251, 440] width 91 height 75
click at [319, 444] on div at bounding box center [344, 440] width 91 height 75
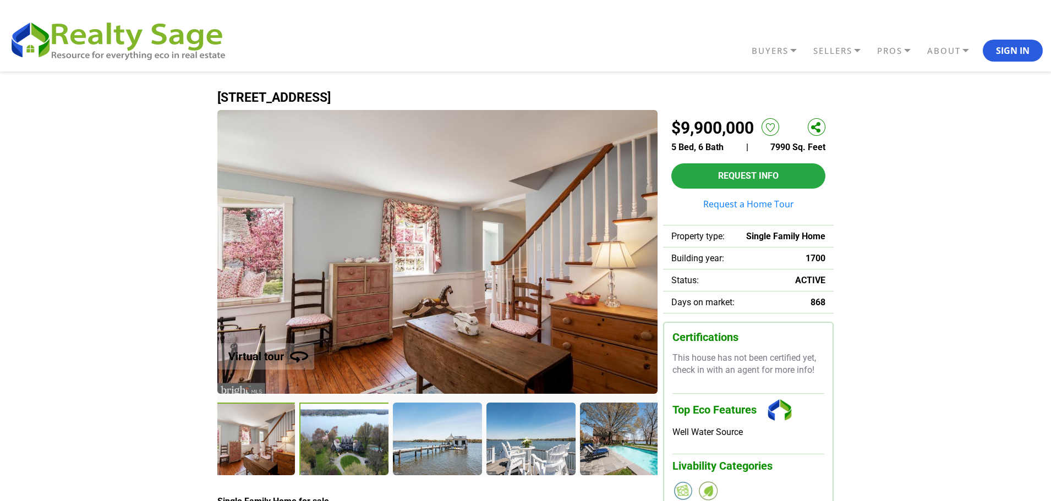
click at [320, 444] on div at bounding box center [344, 440] width 91 height 75
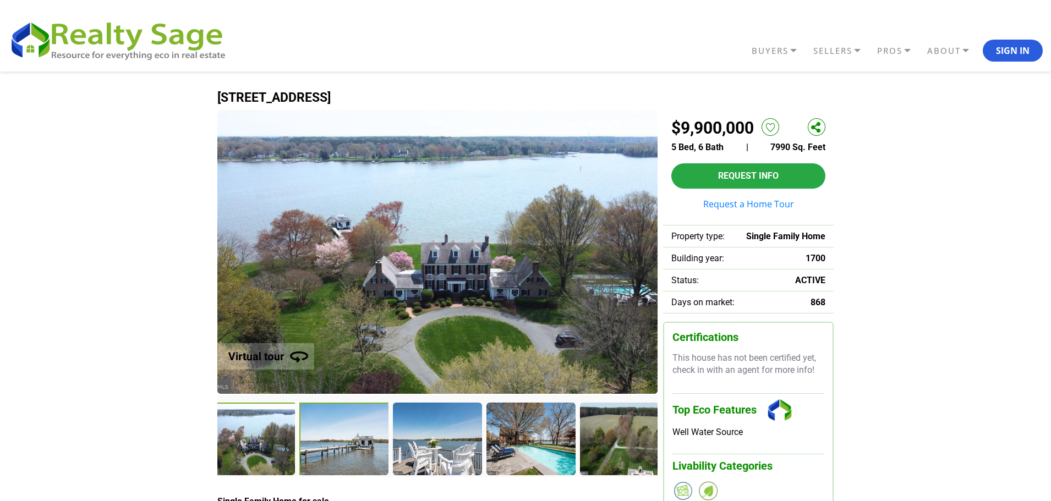
click at [320, 444] on div at bounding box center [344, 440] width 90 height 74
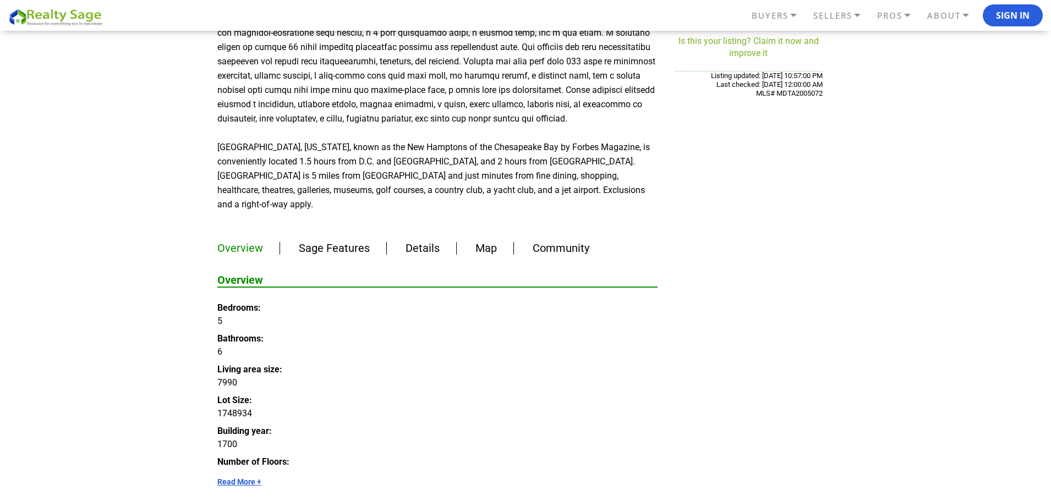
scroll to position [550, 0]
